Goal: Find specific page/section: Find specific page/section

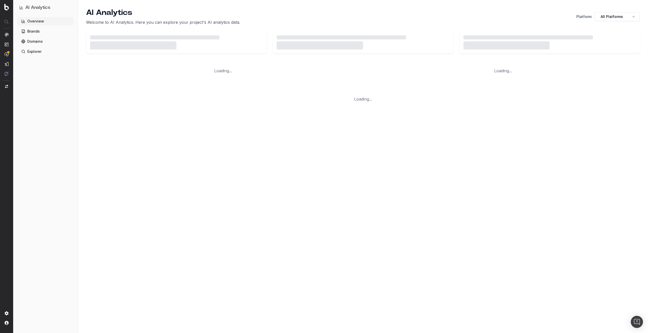
click at [38, 86] on div "Overview Brands Domains Explorer" at bounding box center [45, 174] width 56 height 314
click at [58, 96] on div "Overview Brands Domains Explorer" at bounding box center [45, 174] width 56 height 314
